Goal: Use online tool/utility: Utilize a website feature to perform a specific function

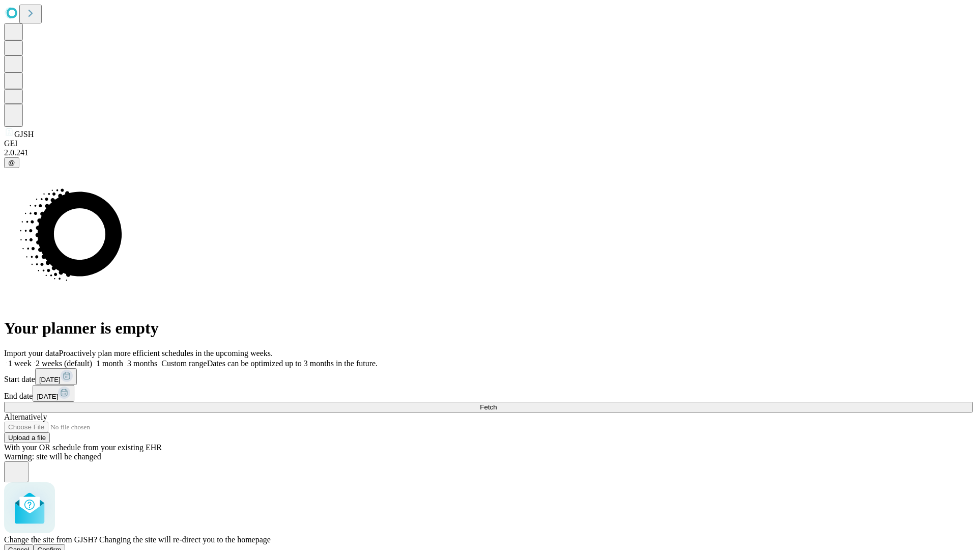
click at [62, 546] on span "Confirm" at bounding box center [50, 550] width 24 height 8
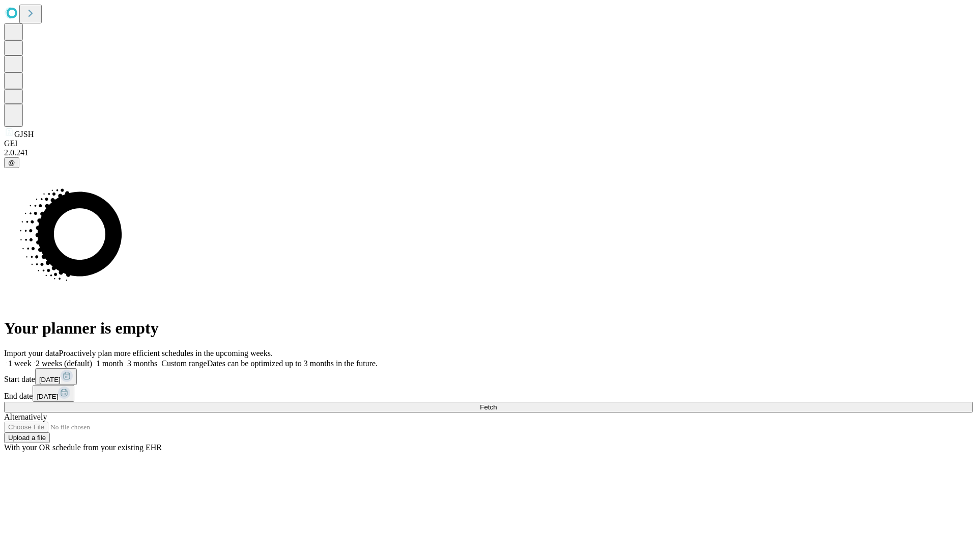
click at [92, 359] on label "2 weeks (default)" at bounding box center [62, 363] width 61 height 9
click at [497, 403] on span "Fetch" at bounding box center [488, 407] width 17 height 8
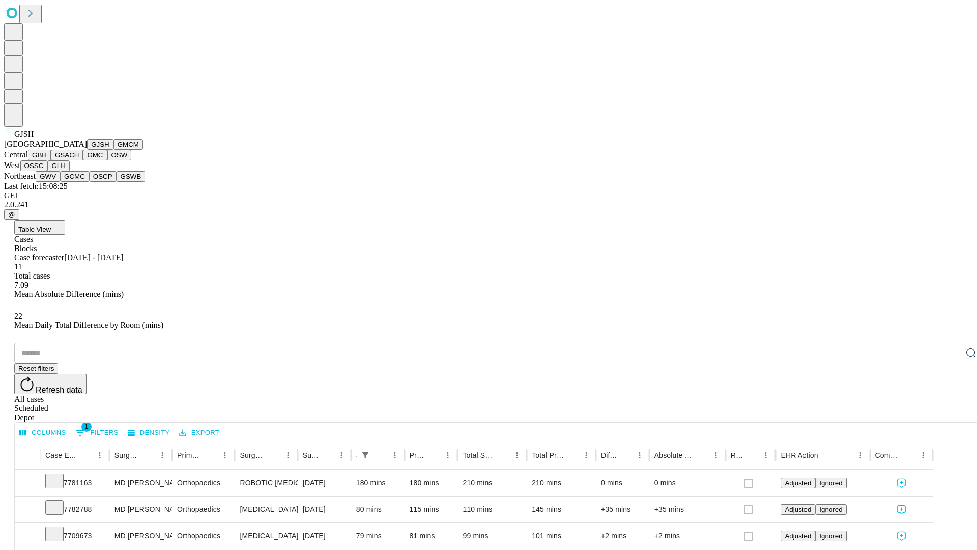
click at [113, 150] on button "GMCM" at bounding box center [128, 144] width 30 height 11
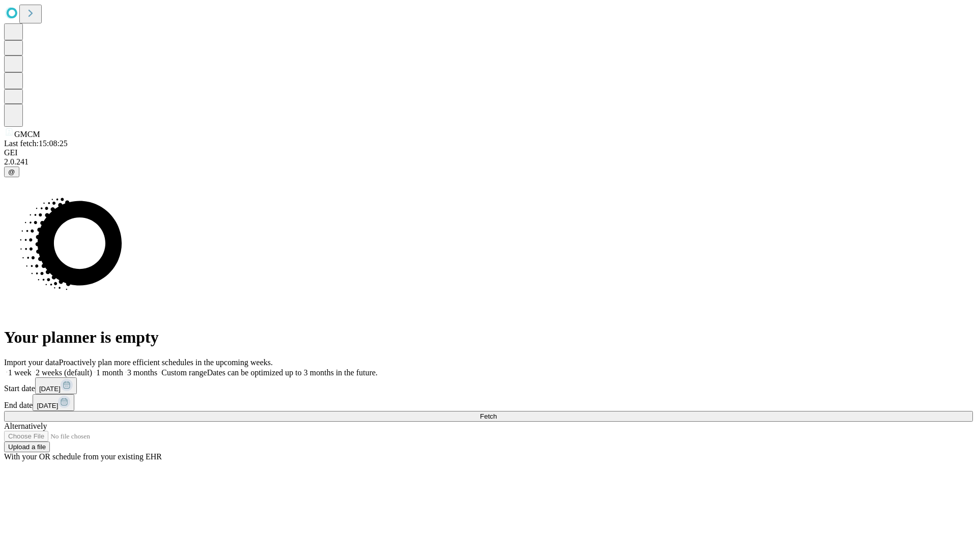
click at [92, 368] on label "2 weeks (default)" at bounding box center [62, 372] width 61 height 9
click at [497, 412] on span "Fetch" at bounding box center [488, 416] width 17 height 8
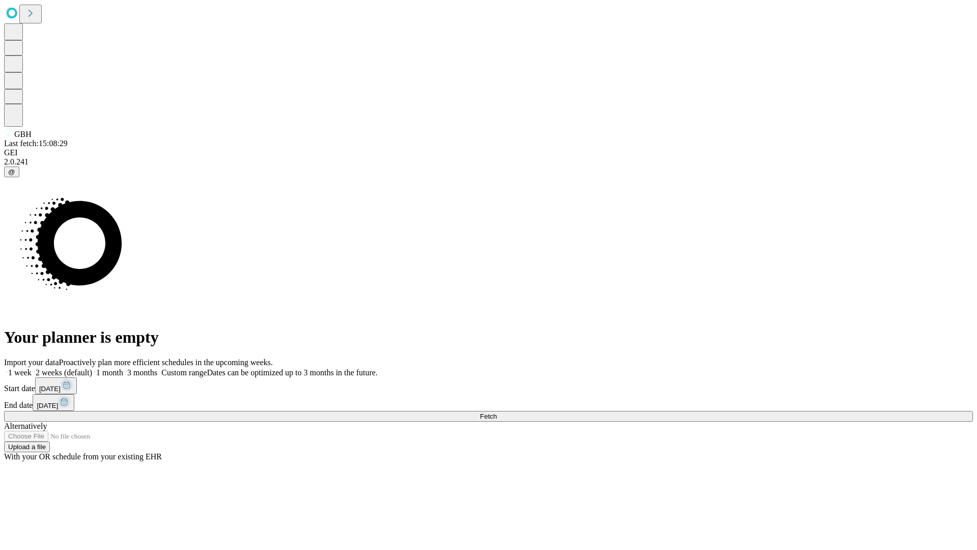
click at [92, 368] on label "2 weeks (default)" at bounding box center [62, 372] width 61 height 9
click at [497, 412] on span "Fetch" at bounding box center [488, 416] width 17 height 8
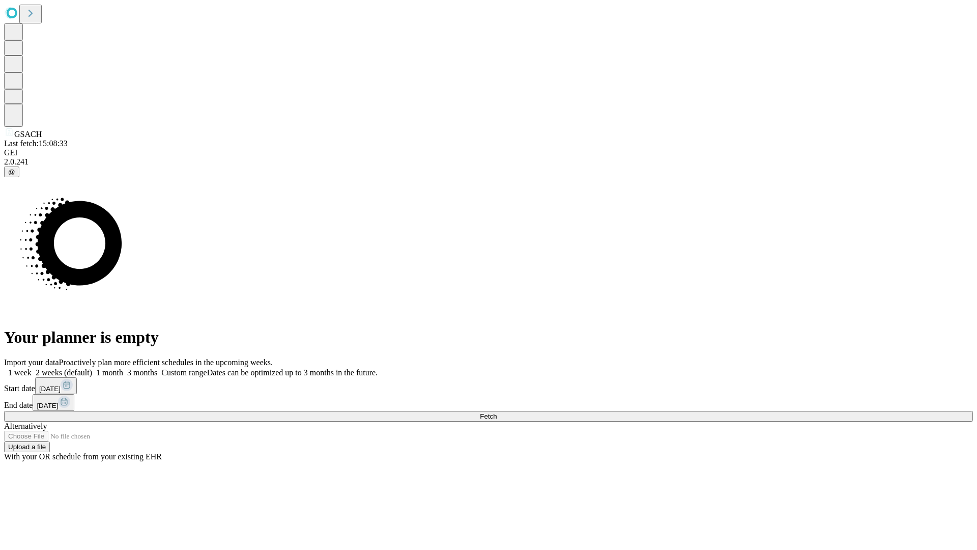
click at [92, 368] on label "2 weeks (default)" at bounding box center [62, 372] width 61 height 9
click at [497, 412] on span "Fetch" at bounding box center [488, 416] width 17 height 8
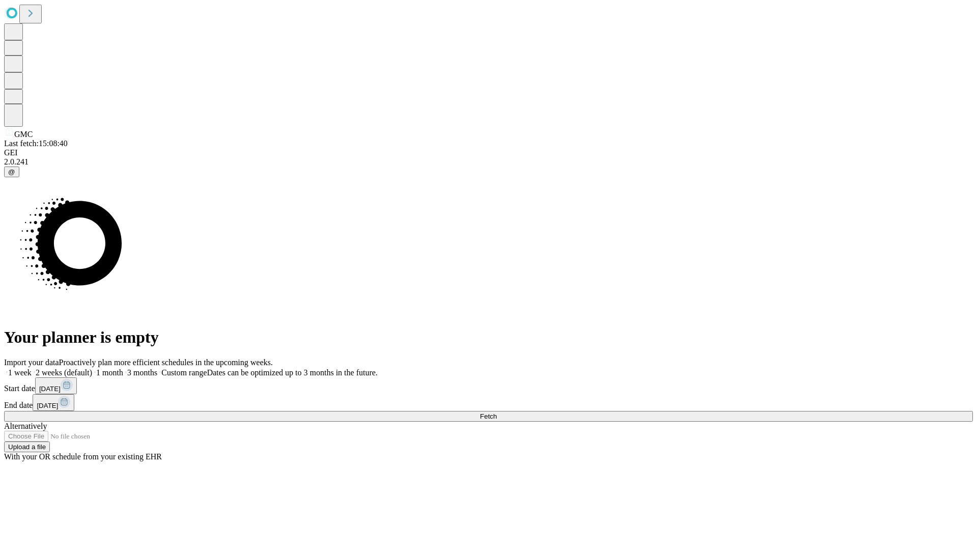
click at [92, 368] on label "2 weeks (default)" at bounding box center [62, 372] width 61 height 9
click at [497, 412] on span "Fetch" at bounding box center [488, 416] width 17 height 8
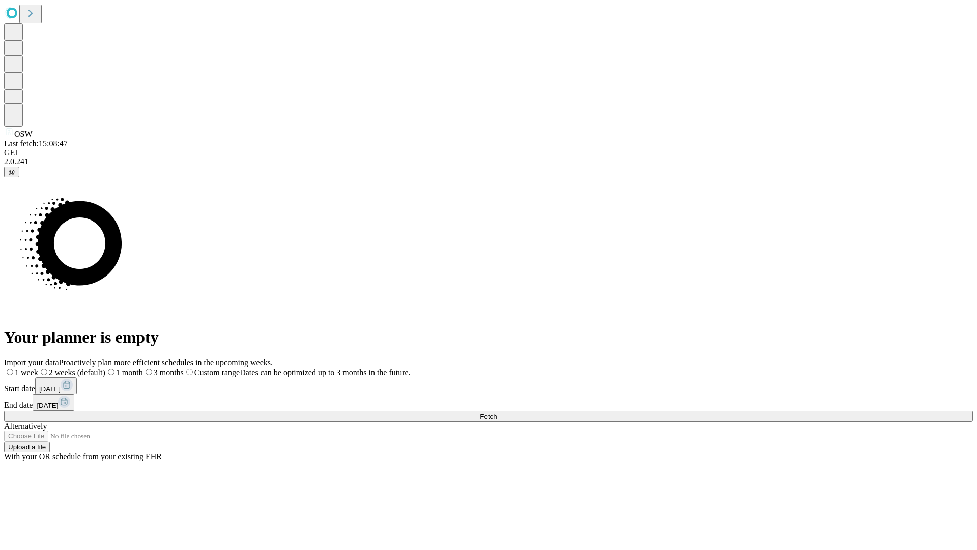
click at [105, 368] on label "2 weeks (default)" at bounding box center [71, 372] width 67 height 9
click at [497, 412] on span "Fetch" at bounding box center [488, 416] width 17 height 8
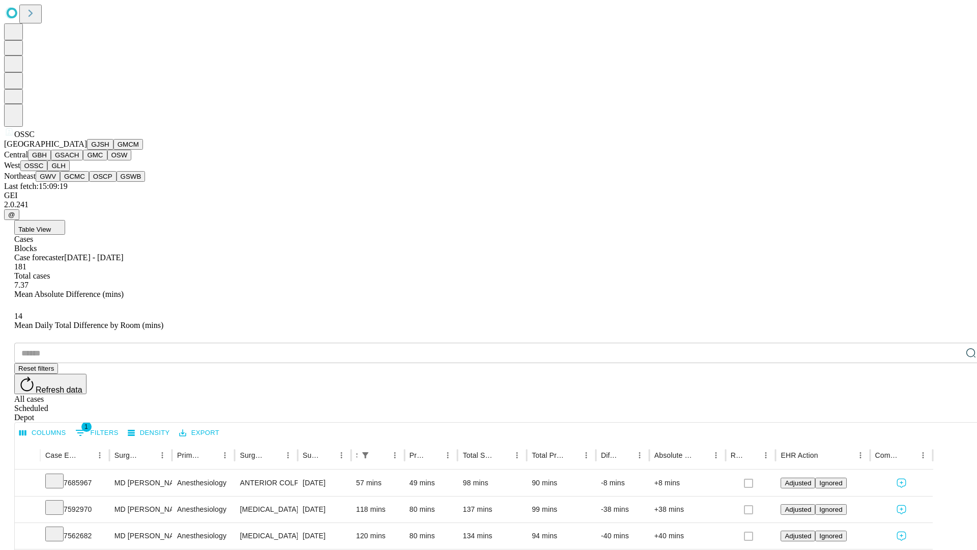
click at [69, 171] on button "GLH" at bounding box center [58, 165] width 22 height 11
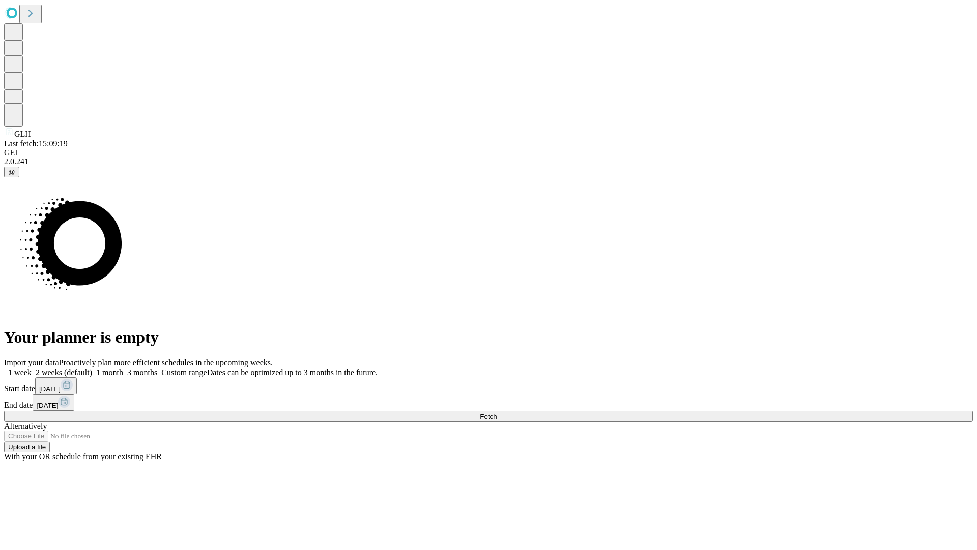
click at [92, 368] on label "2 weeks (default)" at bounding box center [62, 372] width 61 height 9
click at [497, 412] on span "Fetch" at bounding box center [488, 416] width 17 height 8
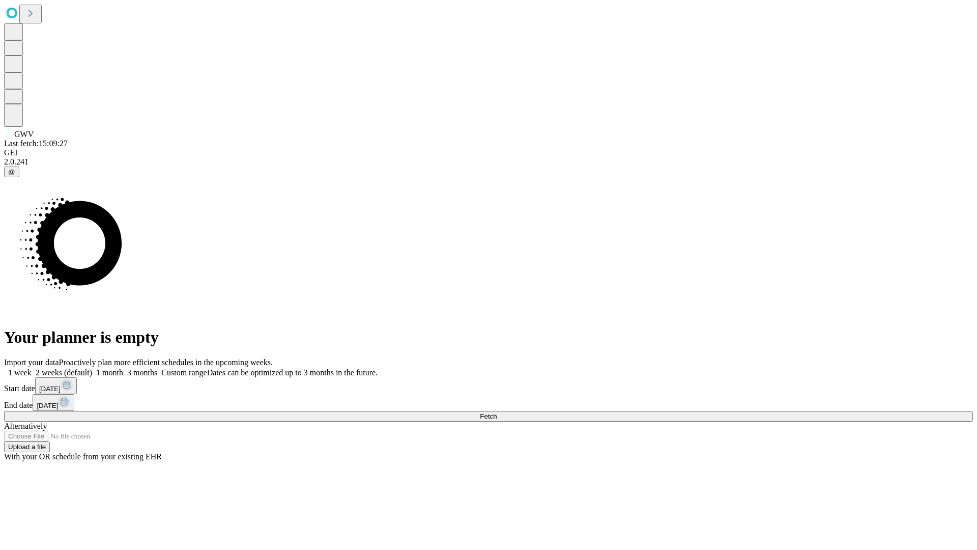
click at [92, 368] on label "2 weeks (default)" at bounding box center [62, 372] width 61 height 9
click at [497, 412] on span "Fetch" at bounding box center [488, 416] width 17 height 8
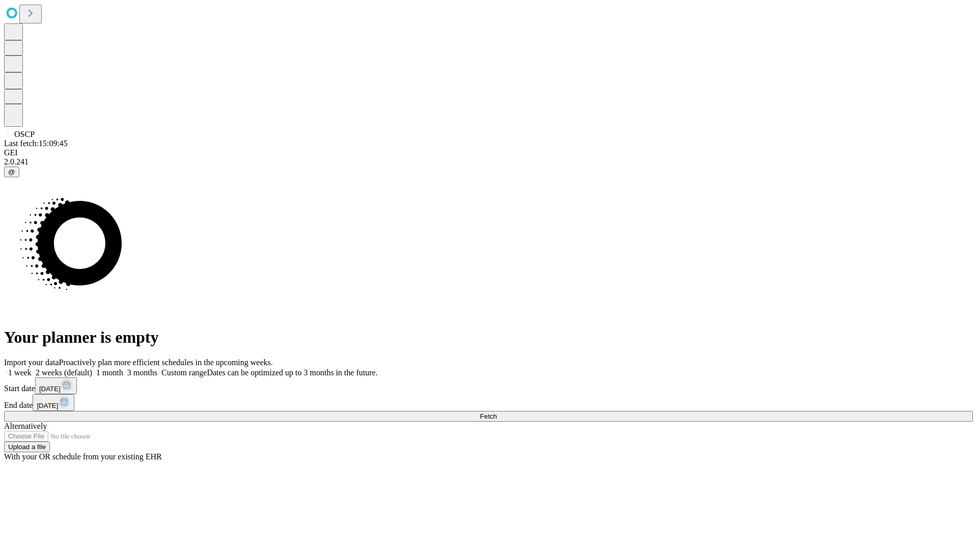
click at [92, 368] on label "2 weeks (default)" at bounding box center [62, 372] width 61 height 9
click at [497, 412] on span "Fetch" at bounding box center [488, 416] width 17 height 8
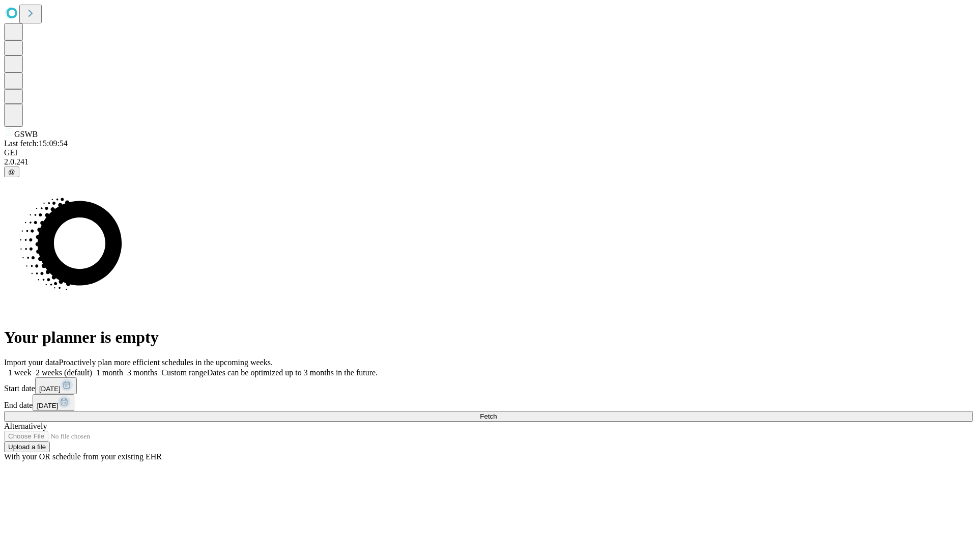
click at [92, 368] on label "2 weeks (default)" at bounding box center [62, 372] width 61 height 9
click at [497, 412] on span "Fetch" at bounding box center [488, 416] width 17 height 8
